Goal: Find specific page/section: Find specific page/section

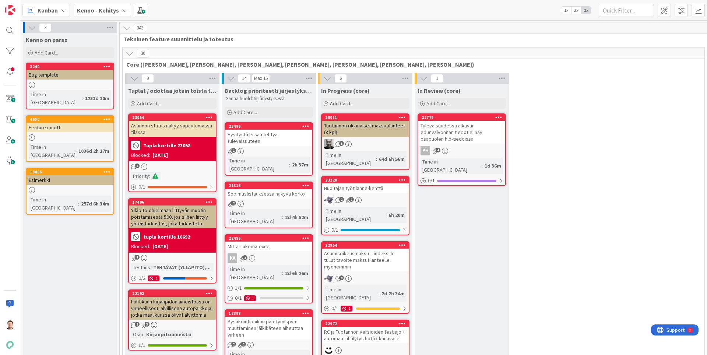
click at [91, 11] on b "Kenno - Kehitys" at bounding box center [98, 10] width 42 height 7
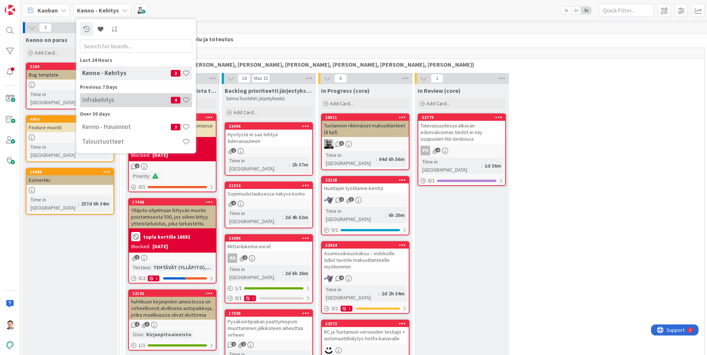
click at [110, 101] on h4 "Infrakehitys" at bounding box center [126, 99] width 89 height 7
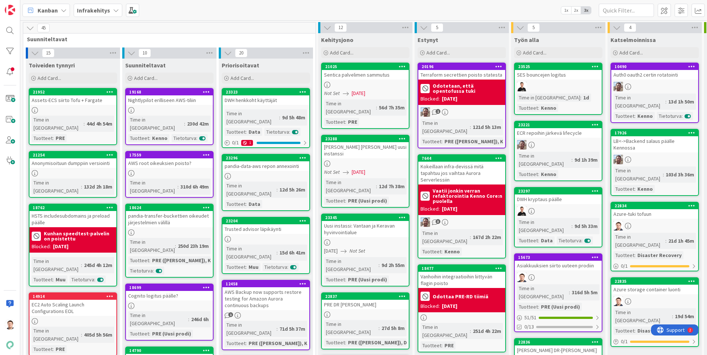
click at [387, 87] on div at bounding box center [365, 85] width 87 height 6
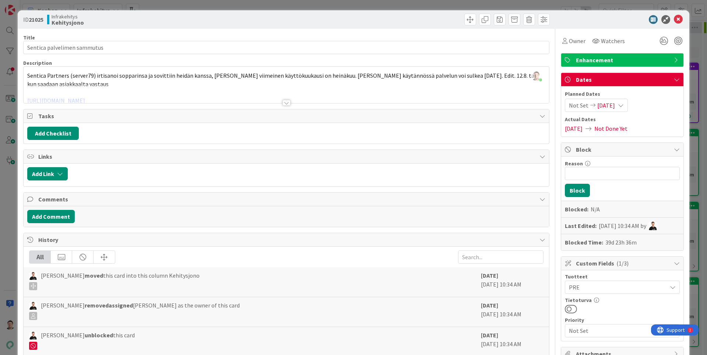
click at [282, 103] on div at bounding box center [286, 99] width 526 height 8
click at [285, 103] on div at bounding box center [286, 103] width 8 height 6
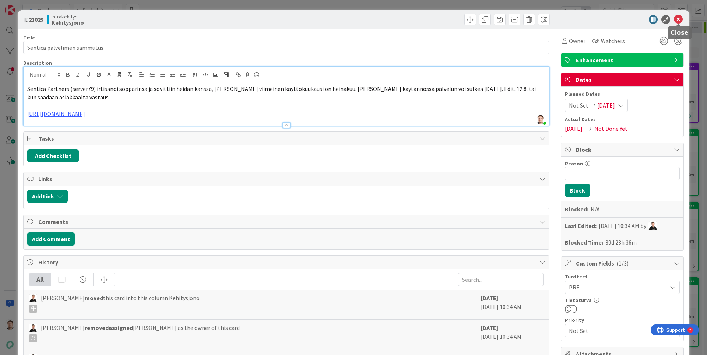
click at [676, 15] on icon at bounding box center [678, 19] width 9 height 9
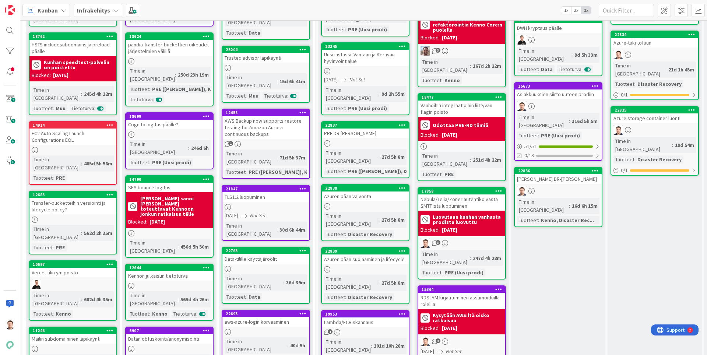
scroll to position [46, 0]
